Goal: Task Accomplishment & Management: Use online tool/utility

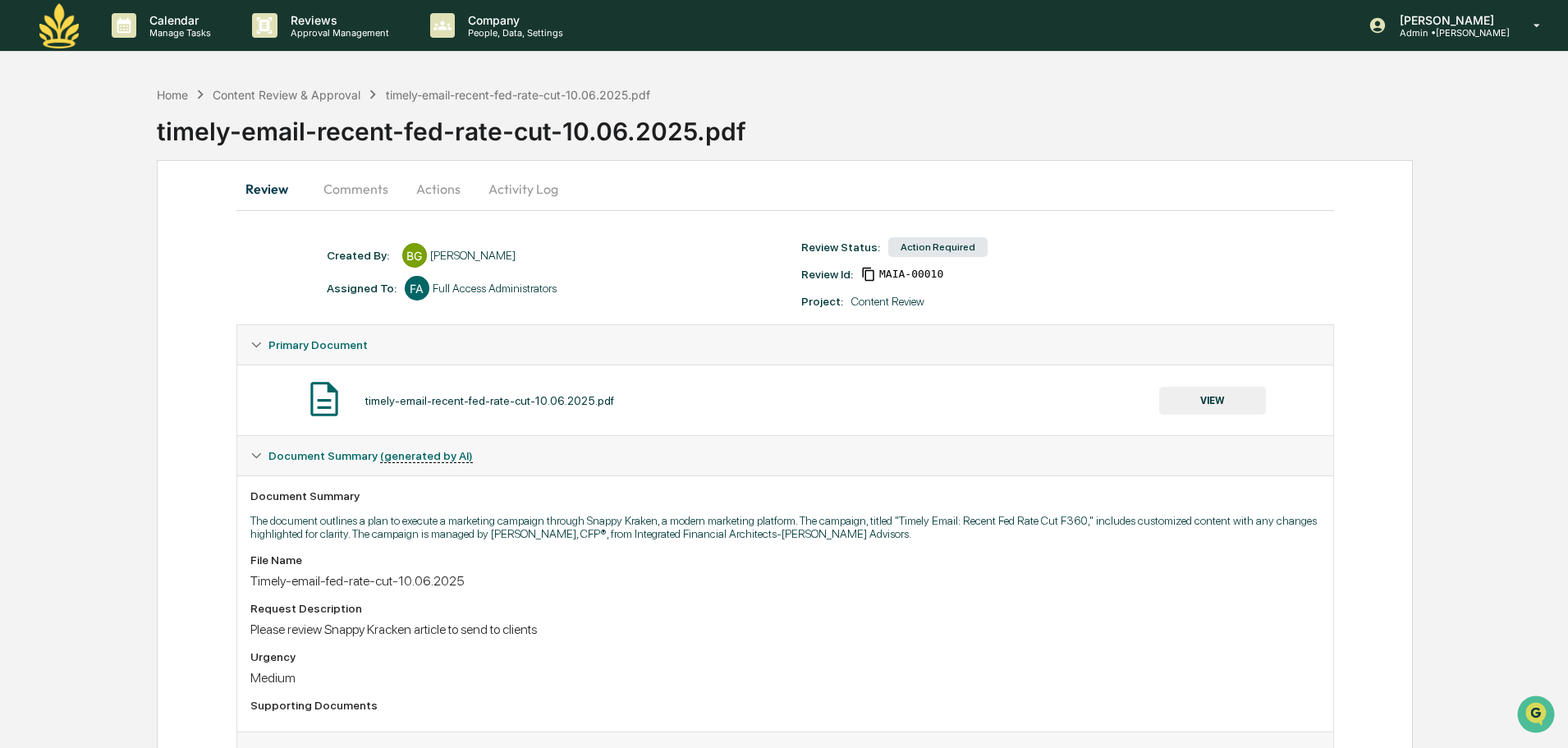
click at [474, 410] on div "timely-email-recent-fed-rate-cut-10.06.2025.pdf VIEW" at bounding box center [785, 400] width 1070 height 43
click at [1239, 405] on button "VIEW" at bounding box center [1213, 401] width 107 height 28
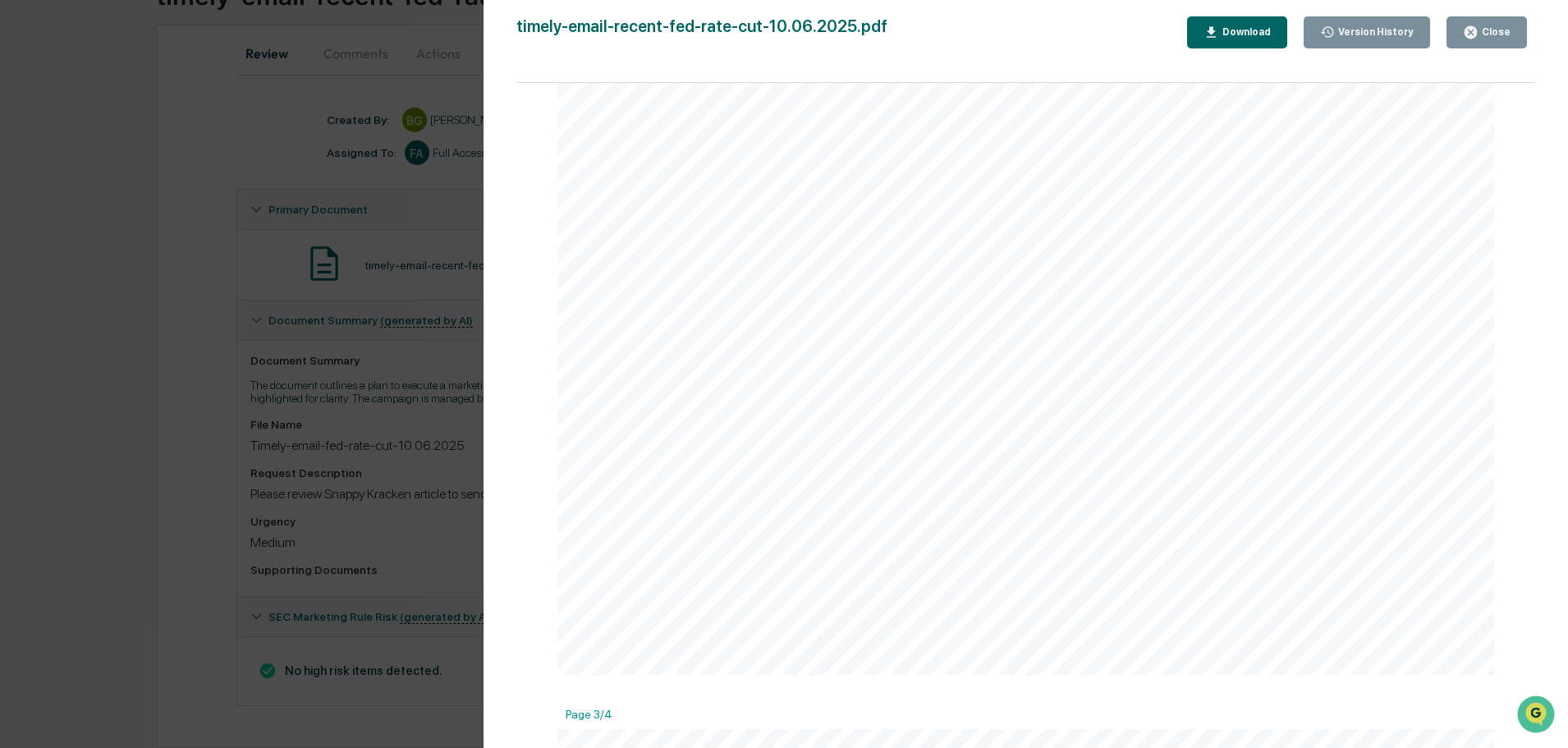
scroll to position [1841, 0]
click at [1464, 29] on button "Close" at bounding box center [1486, 32] width 80 height 32
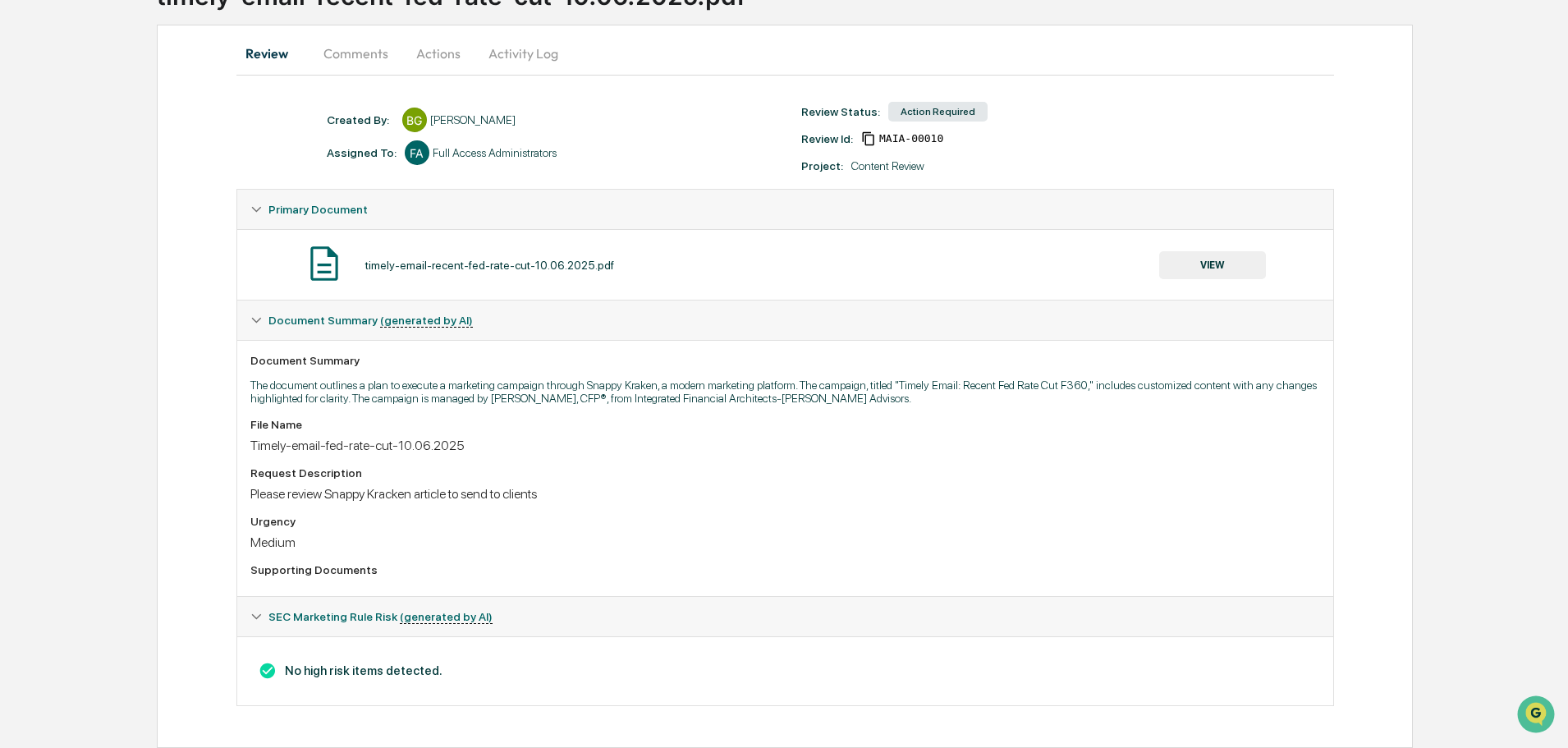
click at [437, 49] on button "Actions" at bounding box center [438, 53] width 74 height 40
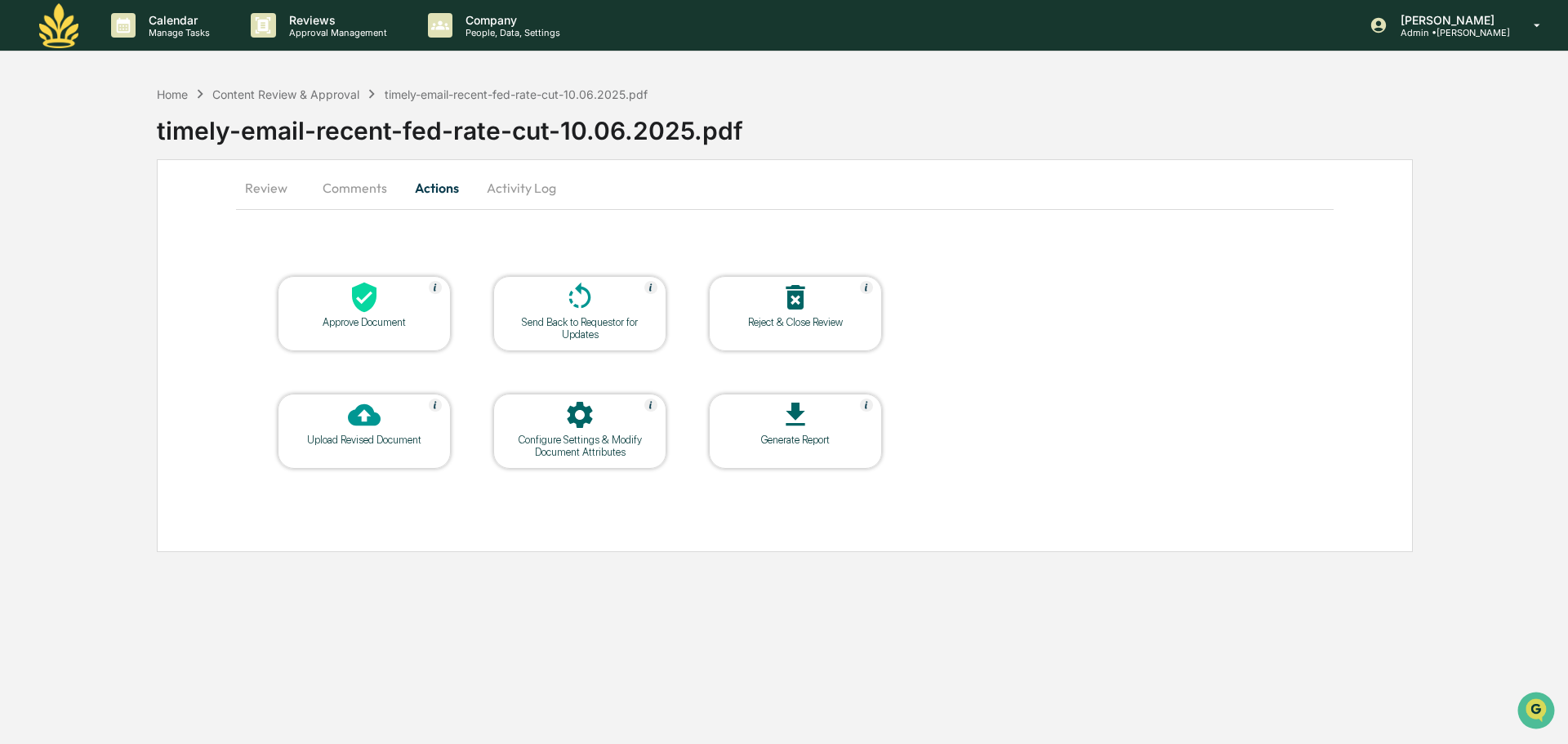
click at [362, 299] on icon at bounding box center [364, 298] width 25 height 30
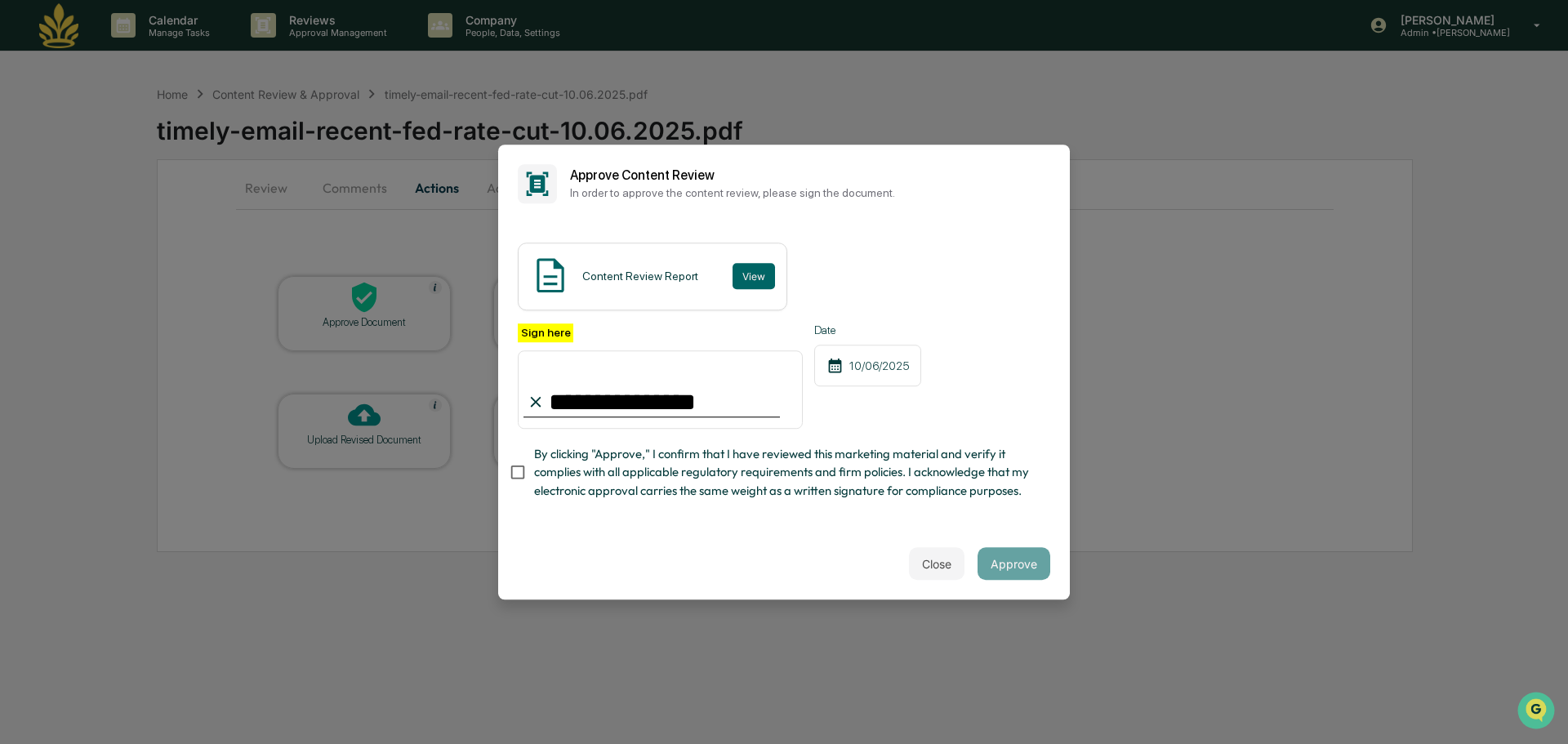
type input "**********"
click at [1046, 571] on div "Close Approve" at bounding box center [784, 563] width 572 height 71
click at [1007, 574] on button "Approve" at bounding box center [1013, 563] width 72 height 33
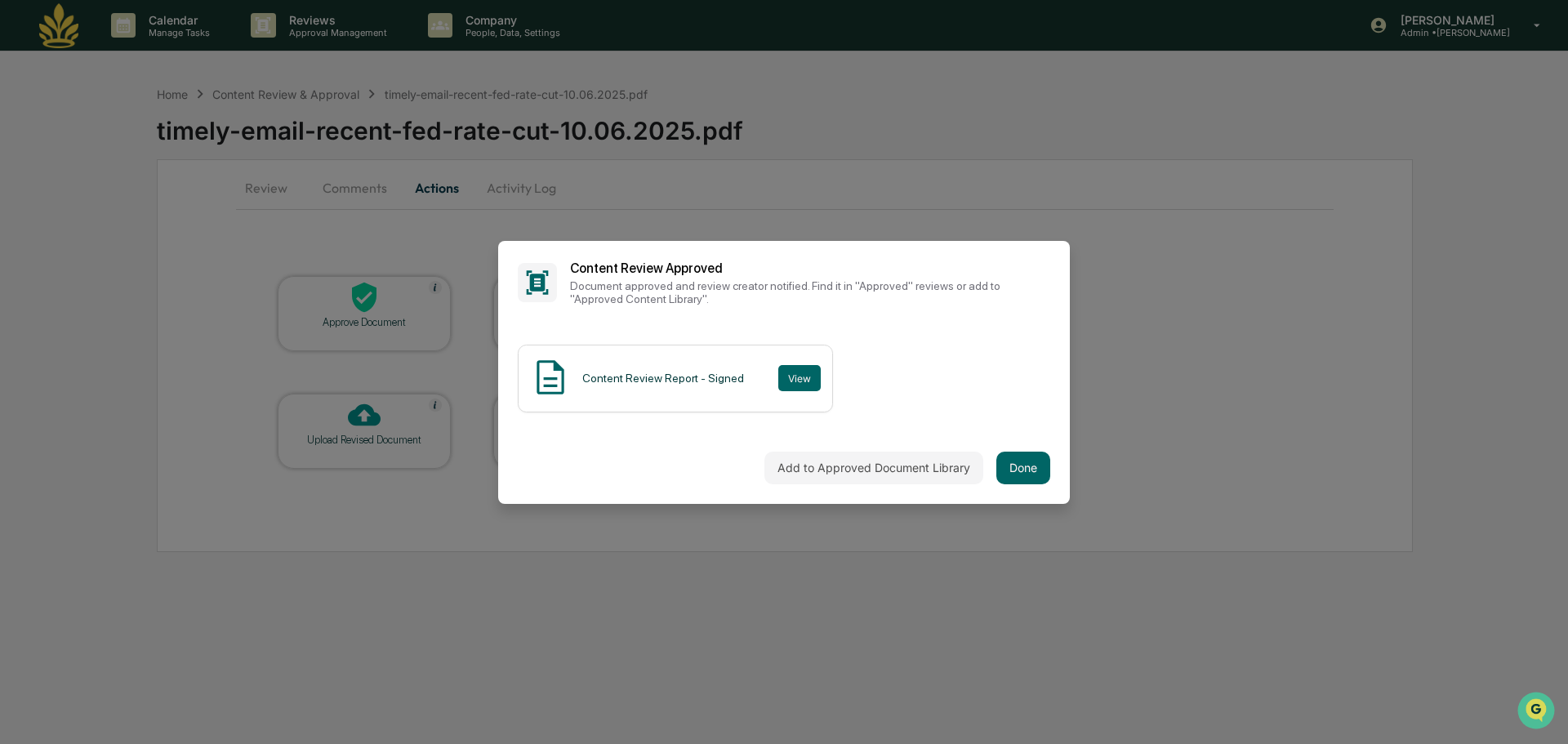
click at [1012, 482] on div "Add to Approved Document Library Done" at bounding box center [784, 468] width 572 height 71
click at [1013, 471] on button "Done" at bounding box center [1023, 468] width 54 height 33
